Goal: Task Accomplishment & Management: Manage account settings

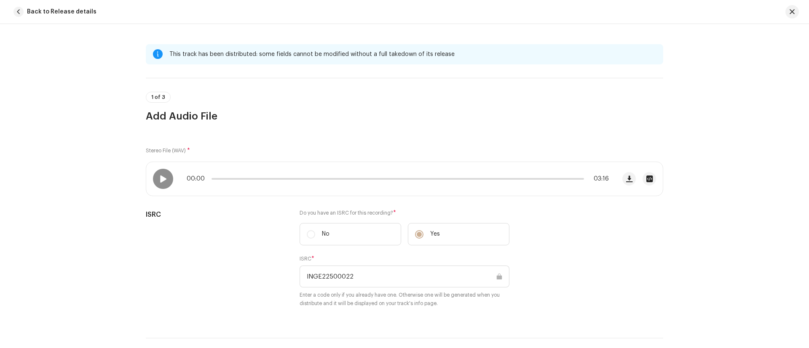
scroll to position [655, 0]
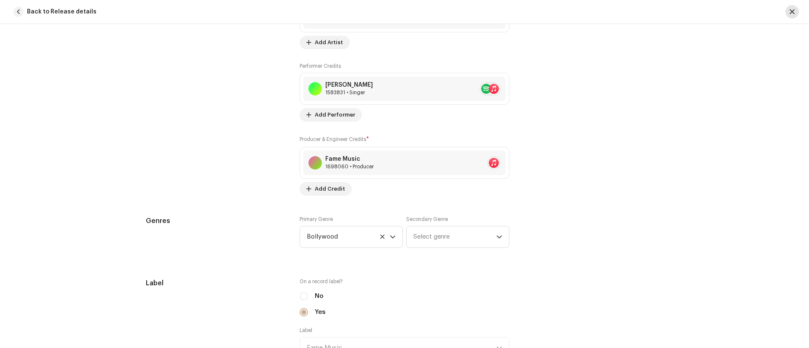
click at [790, 11] on span "button" at bounding box center [792, 11] width 5 height 7
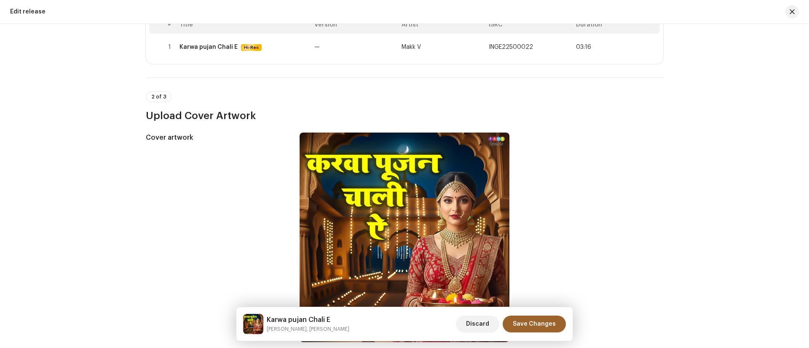
scroll to position [120, 0]
click at [484, 321] on span "Discard" at bounding box center [477, 324] width 23 height 17
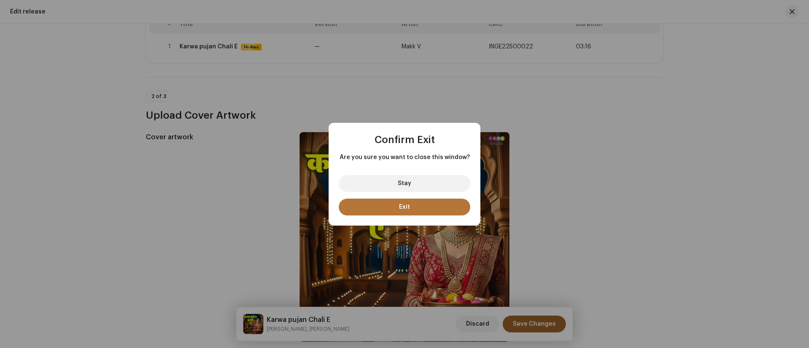
click at [407, 209] on span "Exit" at bounding box center [404, 207] width 11 height 6
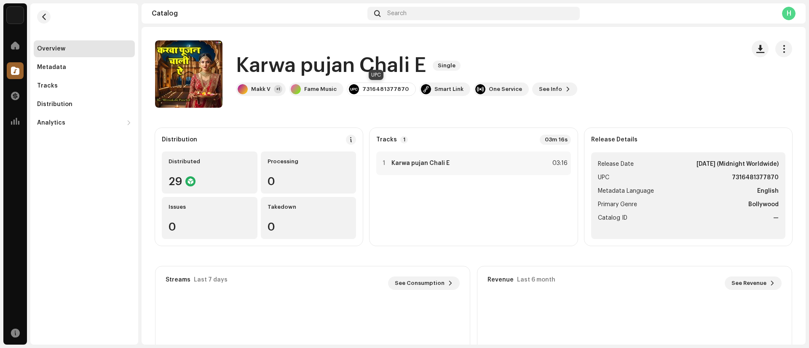
click at [377, 87] on div "7316481377870" at bounding box center [385, 89] width 46 height 7
click at [384, 116] on catalog-releases-details-overview "Karwa pujan Chali E Single Karwa pujan Chali E Single Makk V +1 Fame Music 7316…" at bounding box center [474, 237] width 664 height 421
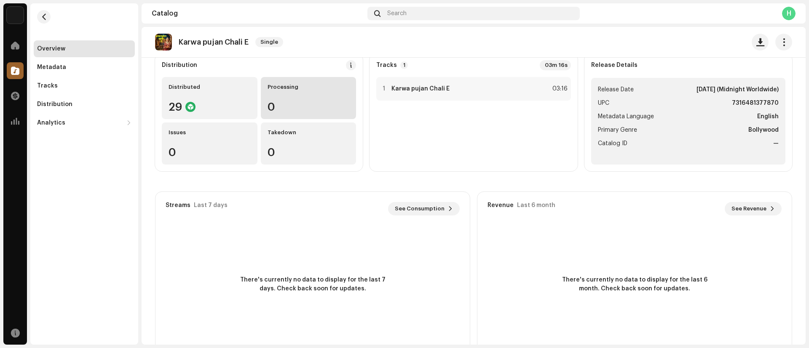
scroll to position [75, 0]
click at [43, 16] on span "button" at bounding box center [44, 16] width 6 height 7
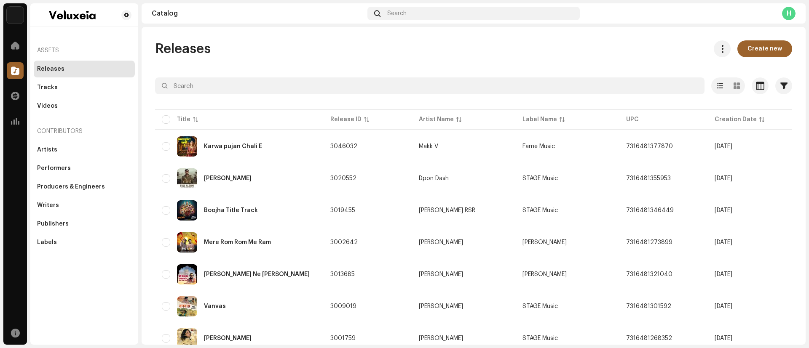
scroll to position [0, 0]
